Goal: Information Seeking & Learning: Learn about a topic

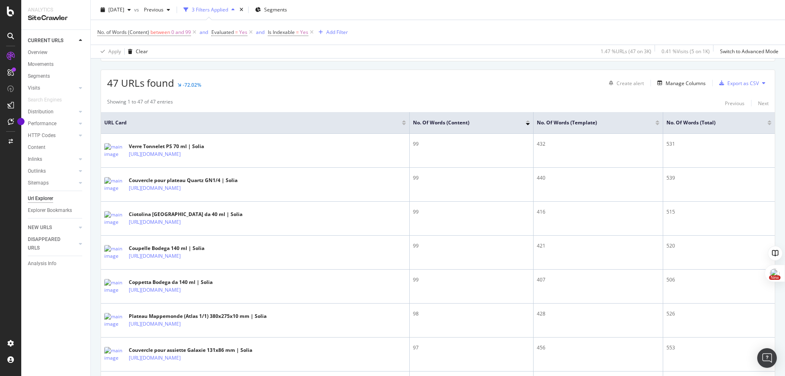
scroll to position [136, 0]
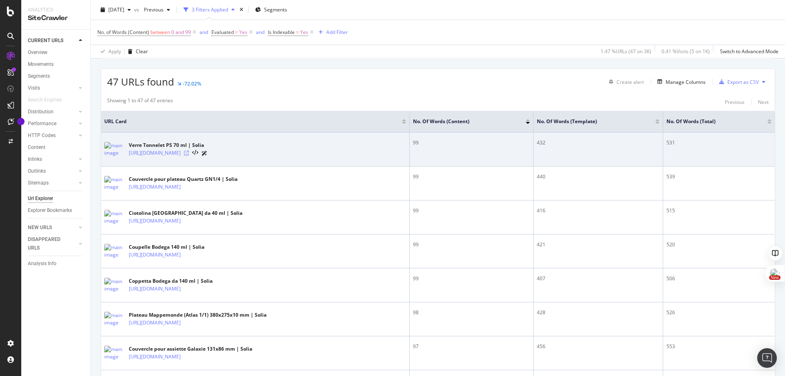
click at [189, 152] on icon at bounding box center [186, 153] width 5 height 5
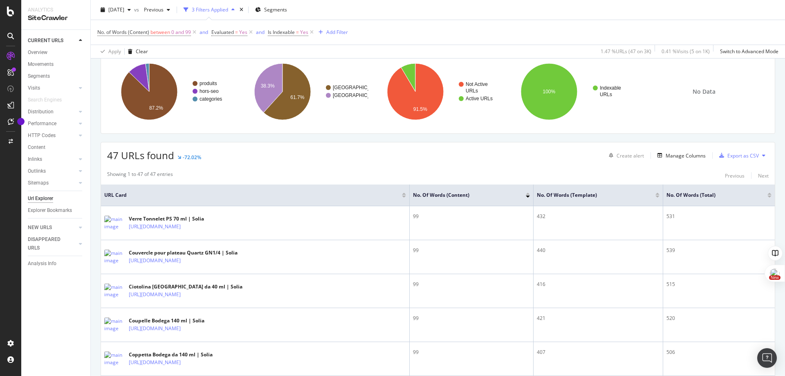
scroll to position [0, 0]
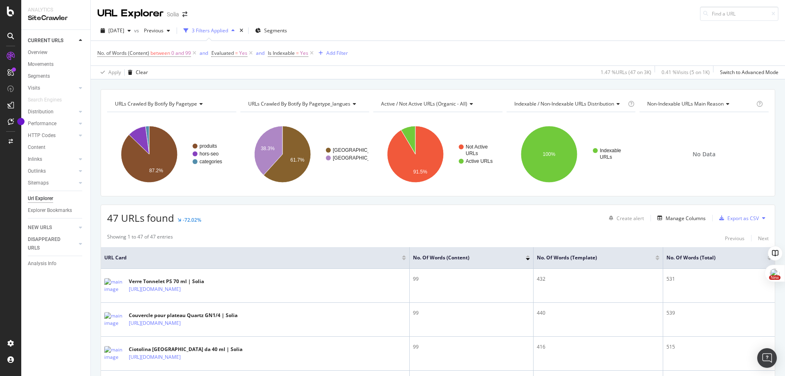
click at [384, 225] on div "47 URLs found -72.02% Create alert Manage Columns Export as CSV" at bounding box center [438, 215] width 674 height 20
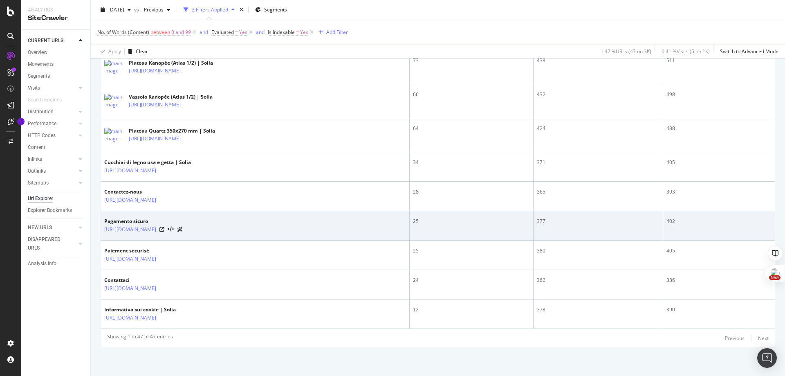
scroll to position [1531, 0]
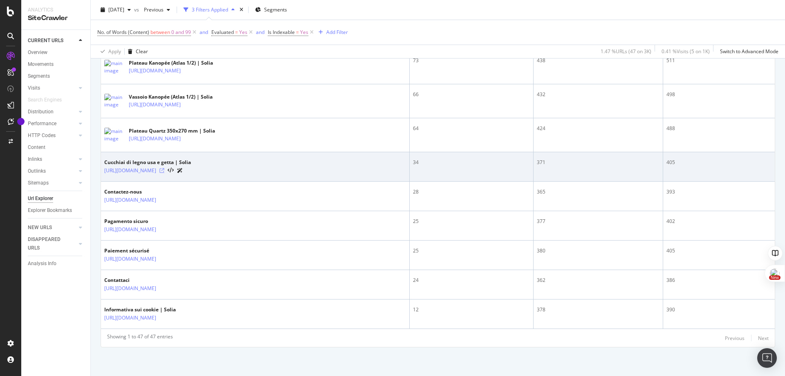
click at [164, 170] on icon at bounding box center [162, 170] width 5 height 5
